Goal: Transaction & Acquisition: Subscribe to service/newsletter

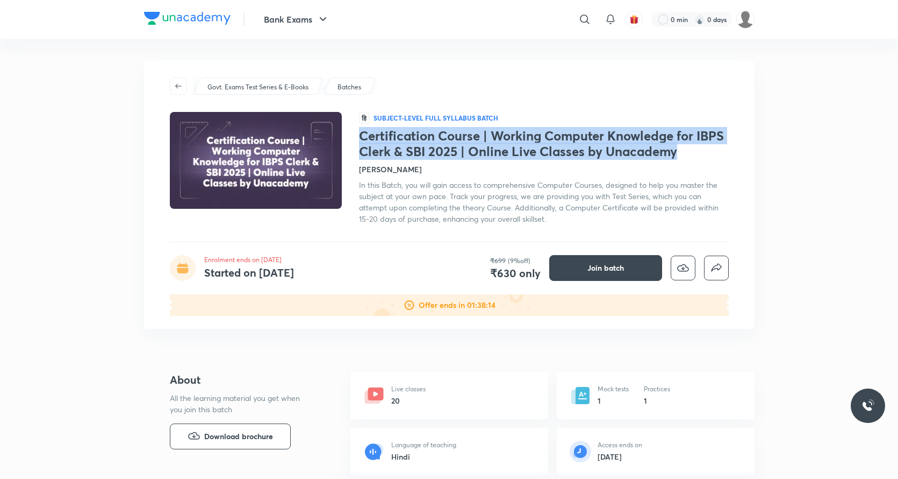
drag, startPoint x: 680, startPoint y: 154, endPoint x: 360, endPoint y: 136, distance: 320.4
click at [360, 136] on h1 "Certification Course | Working Computer Knowledge for IBPS Clerk & SBI 2025 | O…" at bounding box center [544, 143] width 370 height 31
copy h1 "Certification Course | Working Computer Knowledge for IBPS Clerk & SBI 2025 | O…"
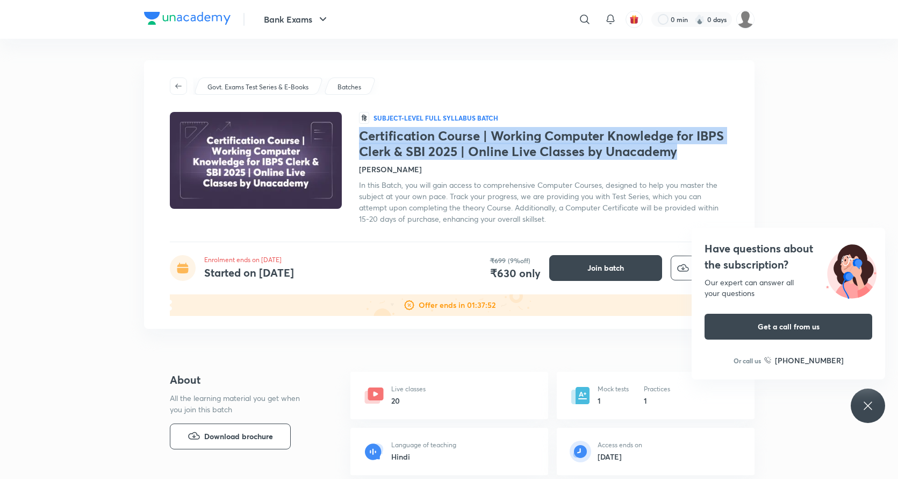
click at [274, 90] on p "Govt. Exams Test Series & E-Books" at bounding box center [258, 87] width 101 height 10
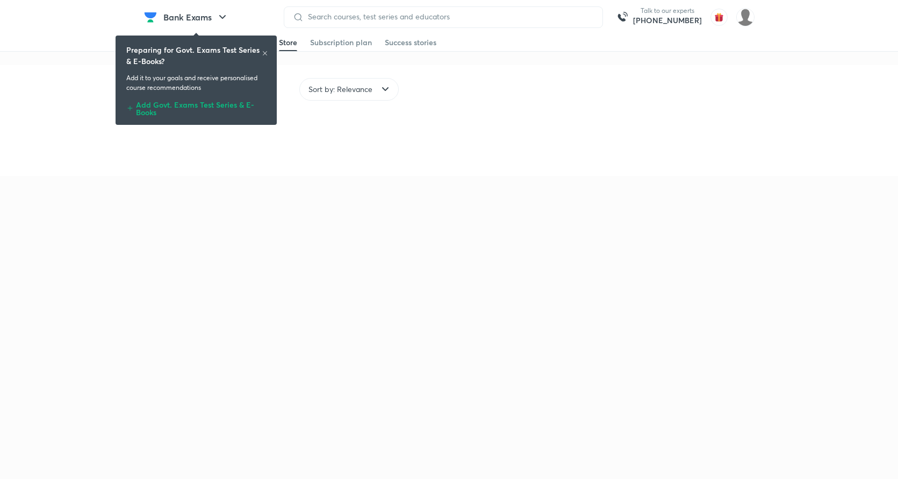
click at [216, 103] on div "Add Govt. Exams Test Series & E-Books" at bounding box center [196, 106] width 140 height 19
